Goal: Go to known website: Go to known website

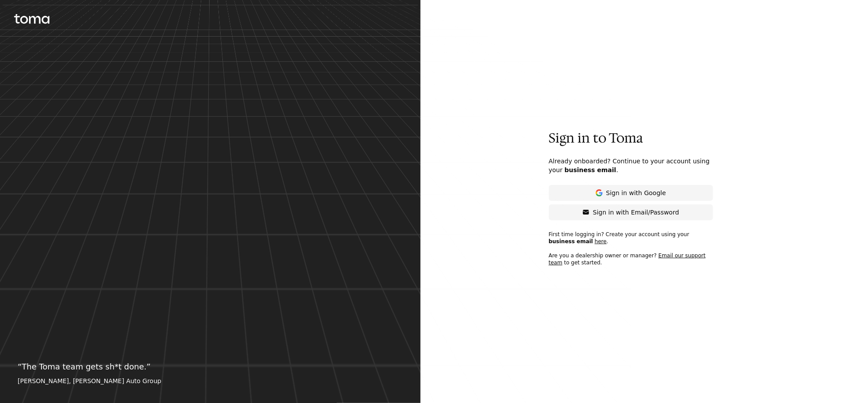
click at [33, 20] on icon at bounding box center [31, 19] width 35 height 10
